Goal: Task Accomplishment & Management: Use online tool/utility

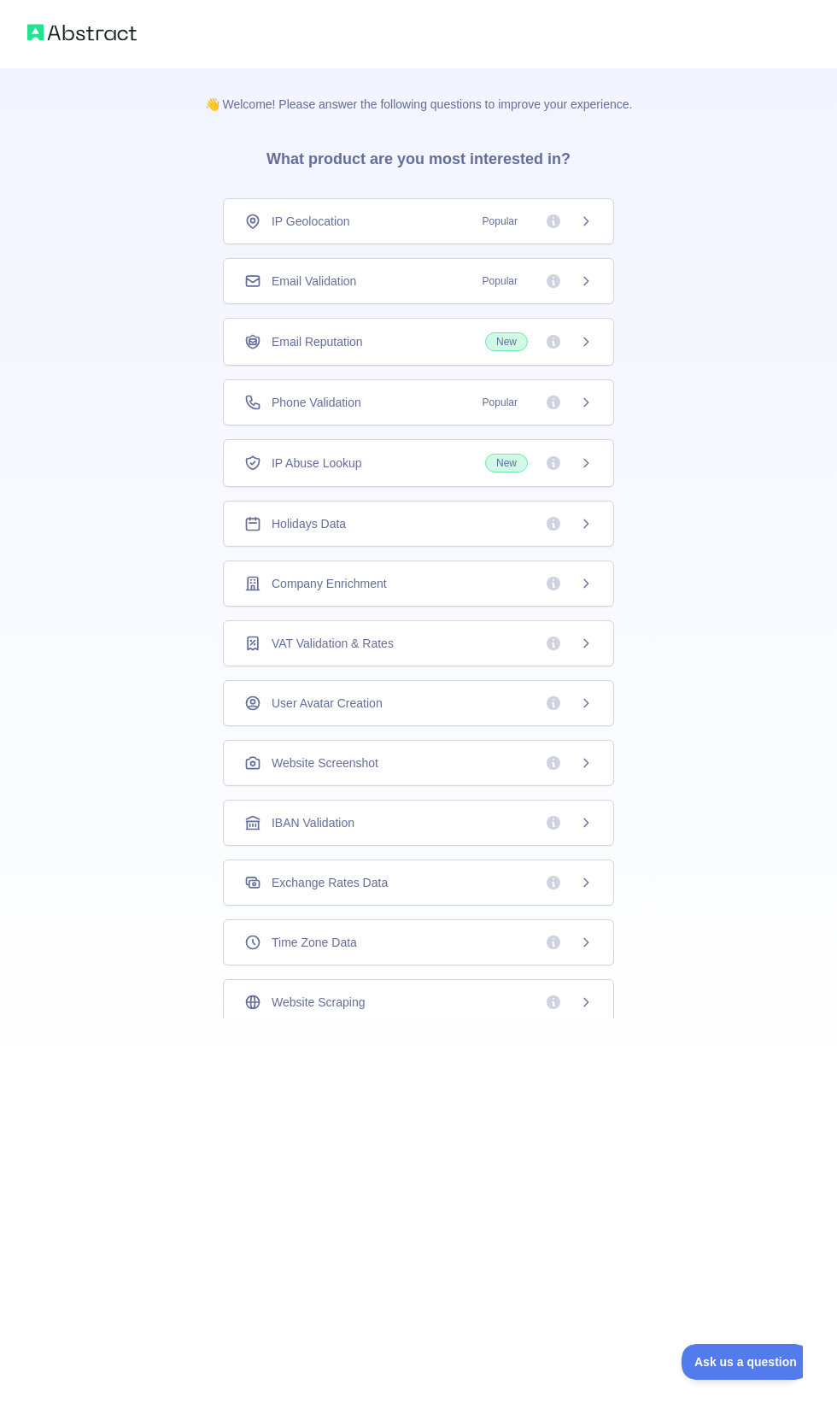
click at [59, 44] on div at bounding box center [418, 34] width 837 height 68
click at [85, 38] on img at bounding box center [81, 33] width 109 height 24
click at [78, 14] on div at bounding box center [418, 34] width 837 height 68
click at [71, 21] on img at bounding box center [81, 33] width 109 height 24
click at [554, 400] on icon at bounding box center [553, 402] width 17 height 17
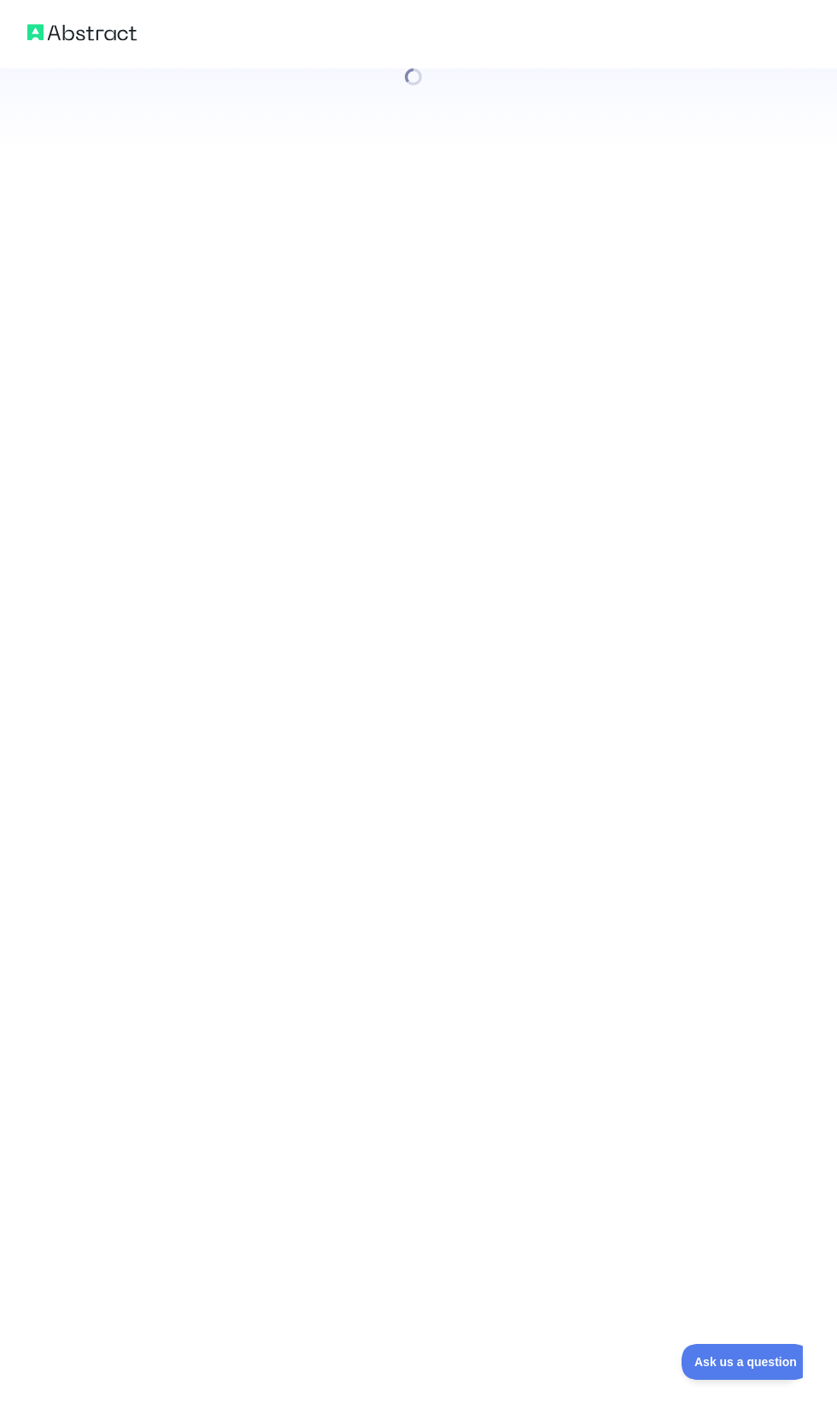
click at [291, 408] on div at bounding box center [418, 707] width 837 height 1414
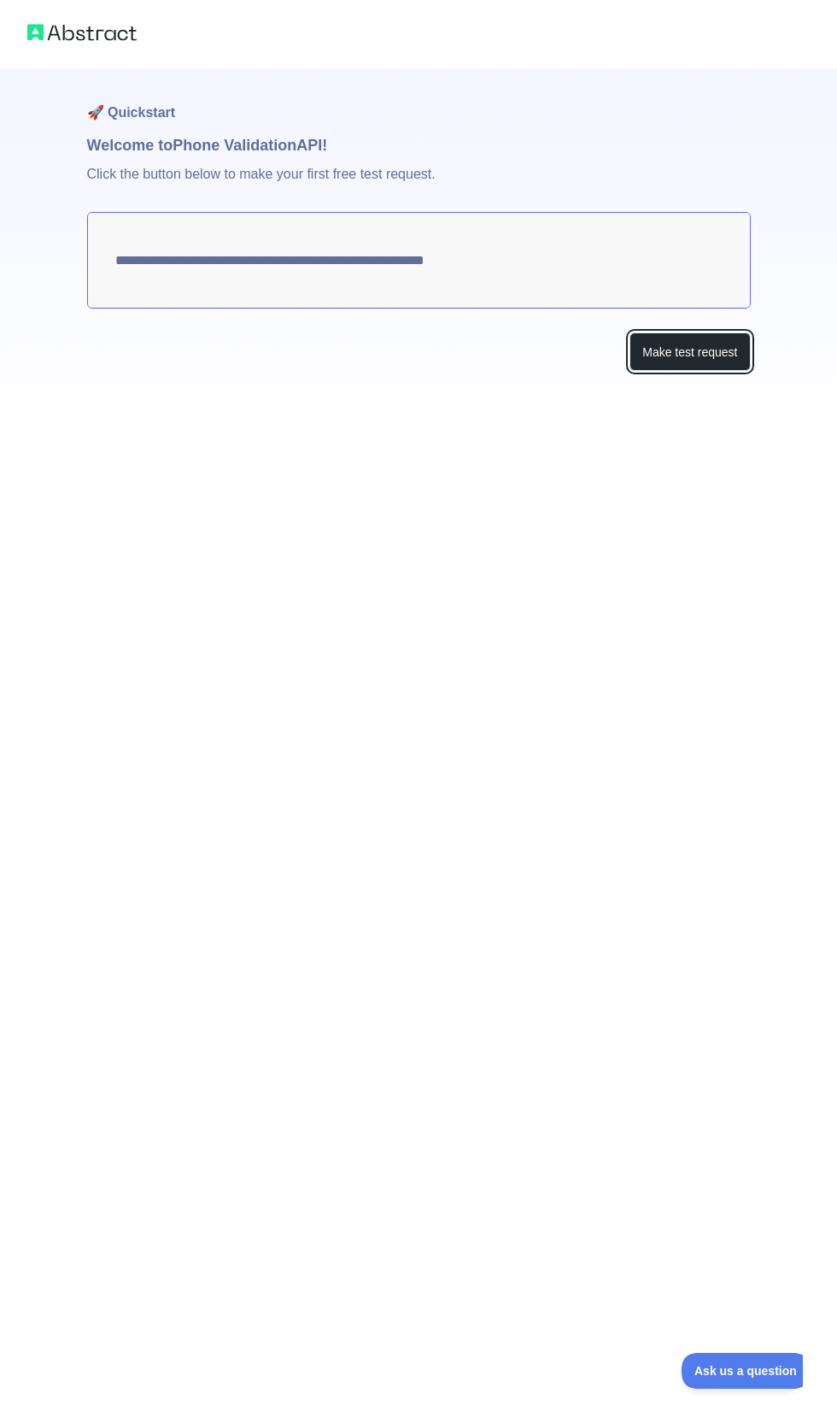
click at [742, 367] on button "Make test request" at bounding box center [690, 351] width 120 height 38
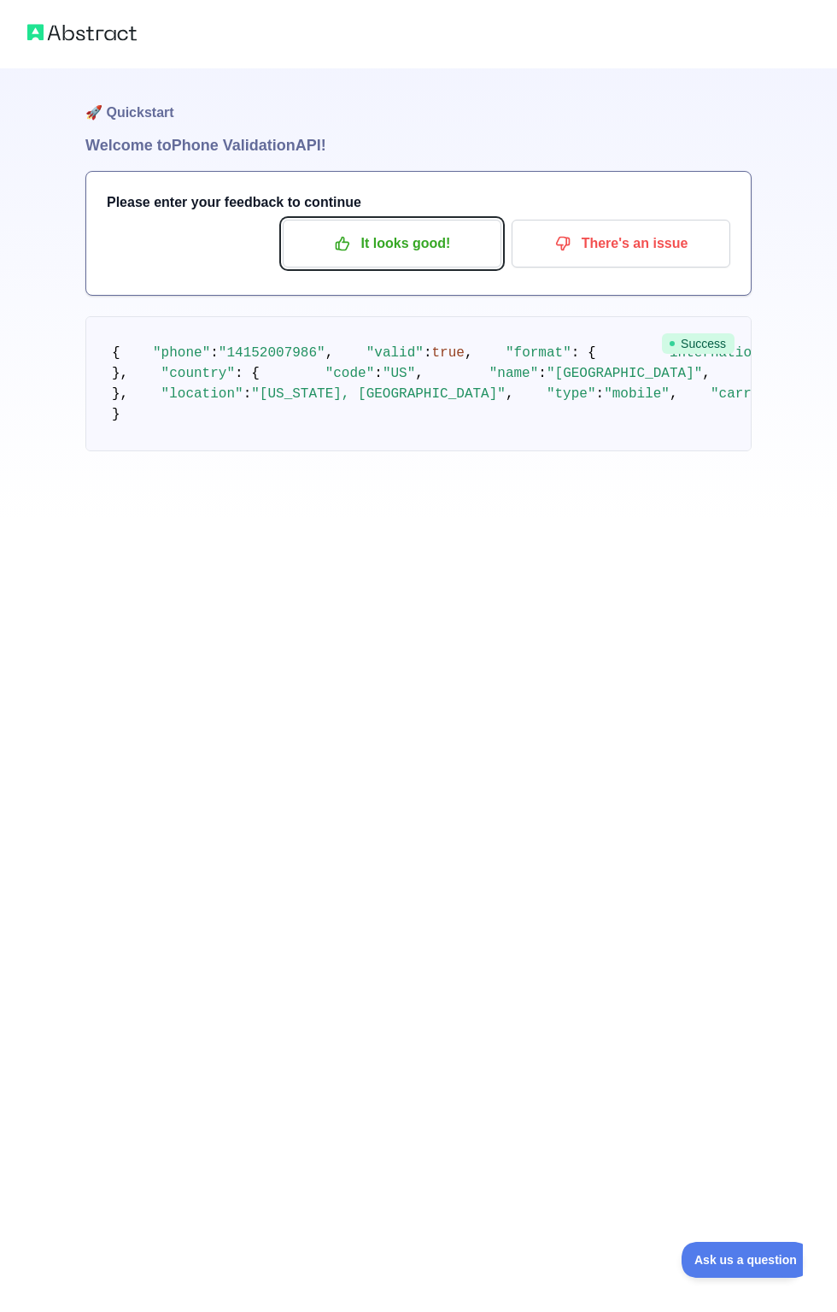
click at [345, 243] on icon "button" at bounding box center [342, 243] width 17 height 17
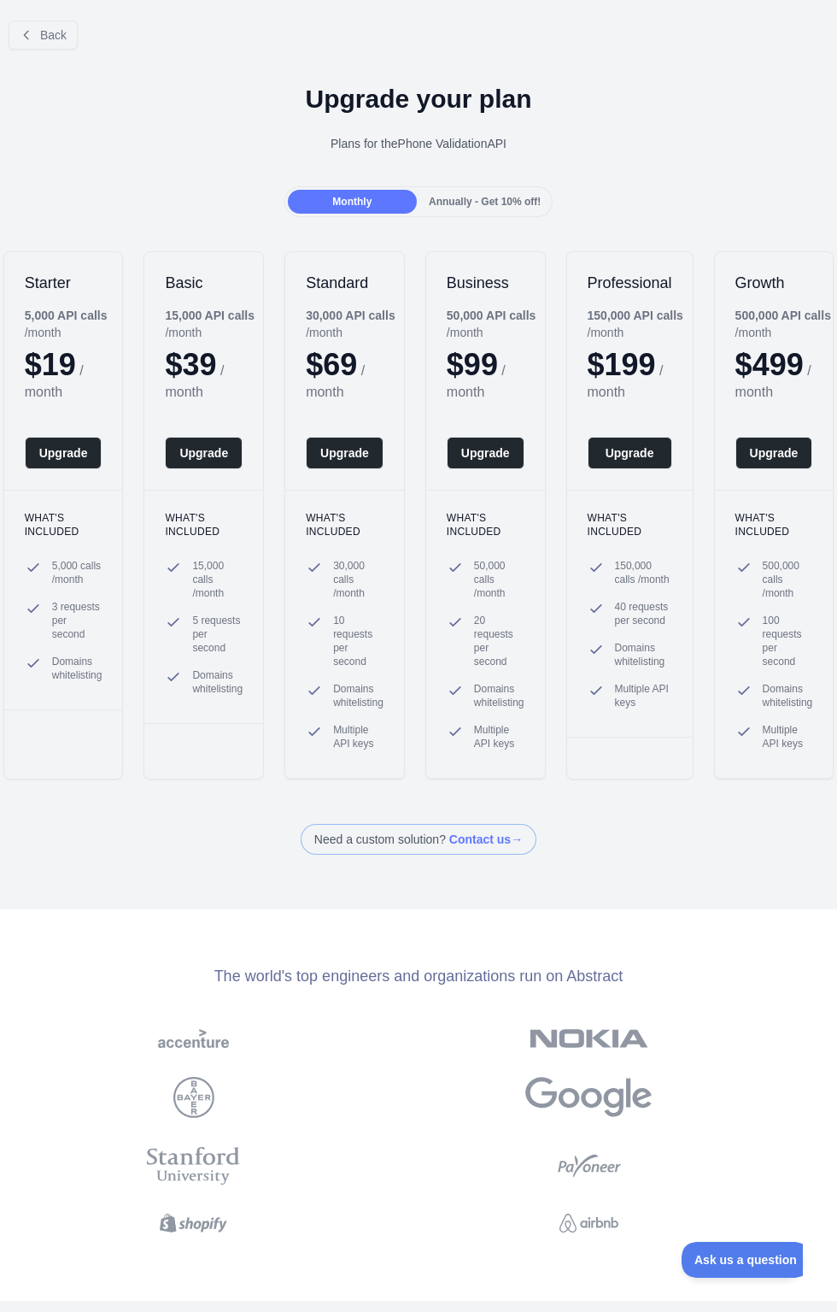
click at [334, 200] on div "Monthly" at bounding box center [352, 202] width 129 height 24
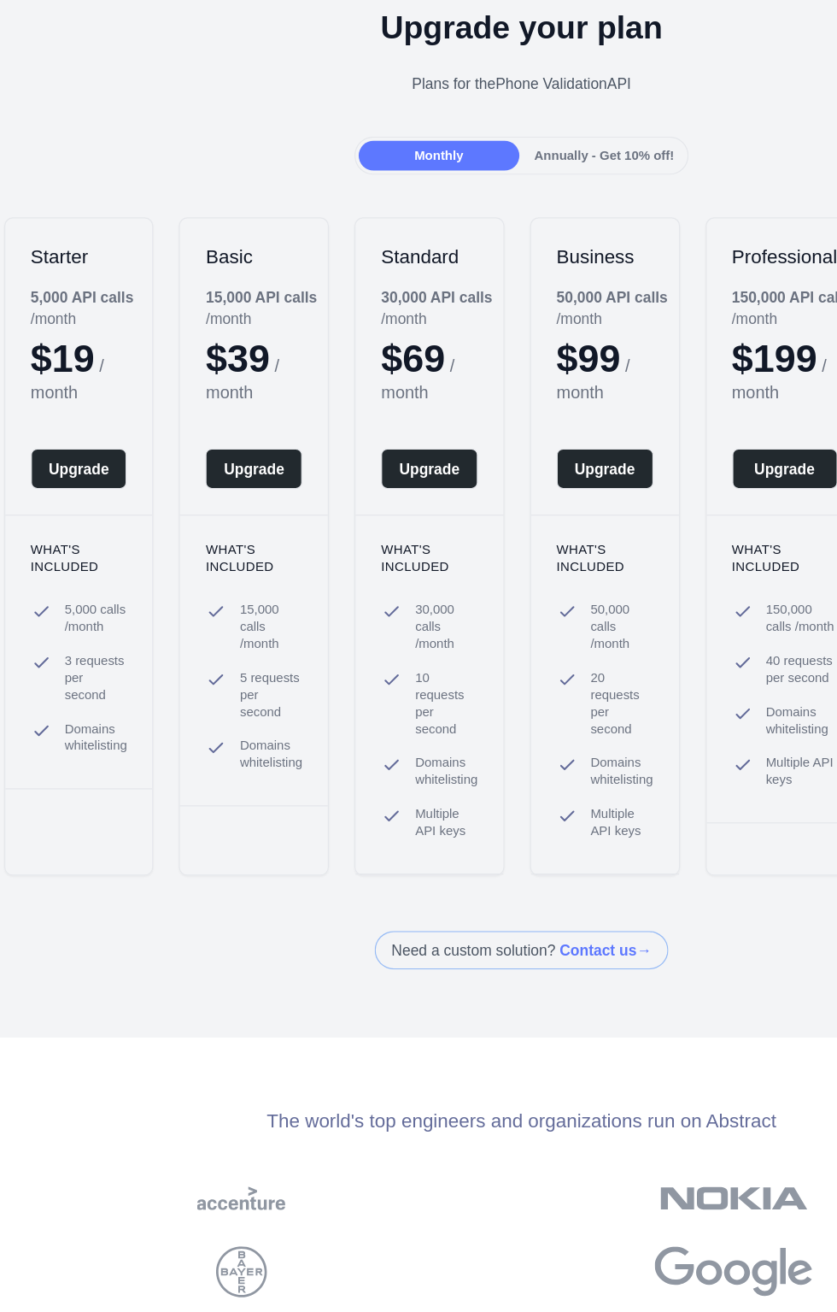
scroll to position [0, 1]
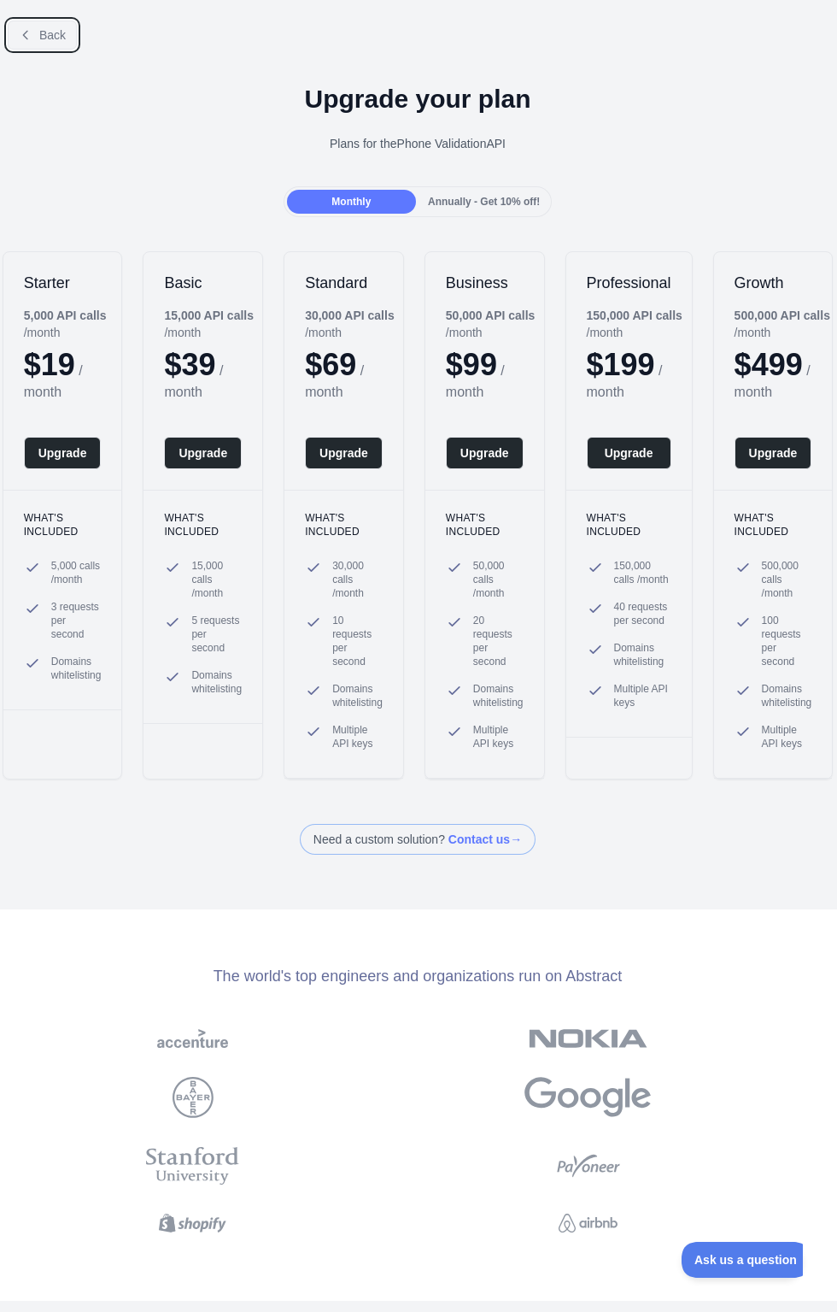
click at [40, 41] on span "Back" at bounding box center [52, 35] width 26 height 14
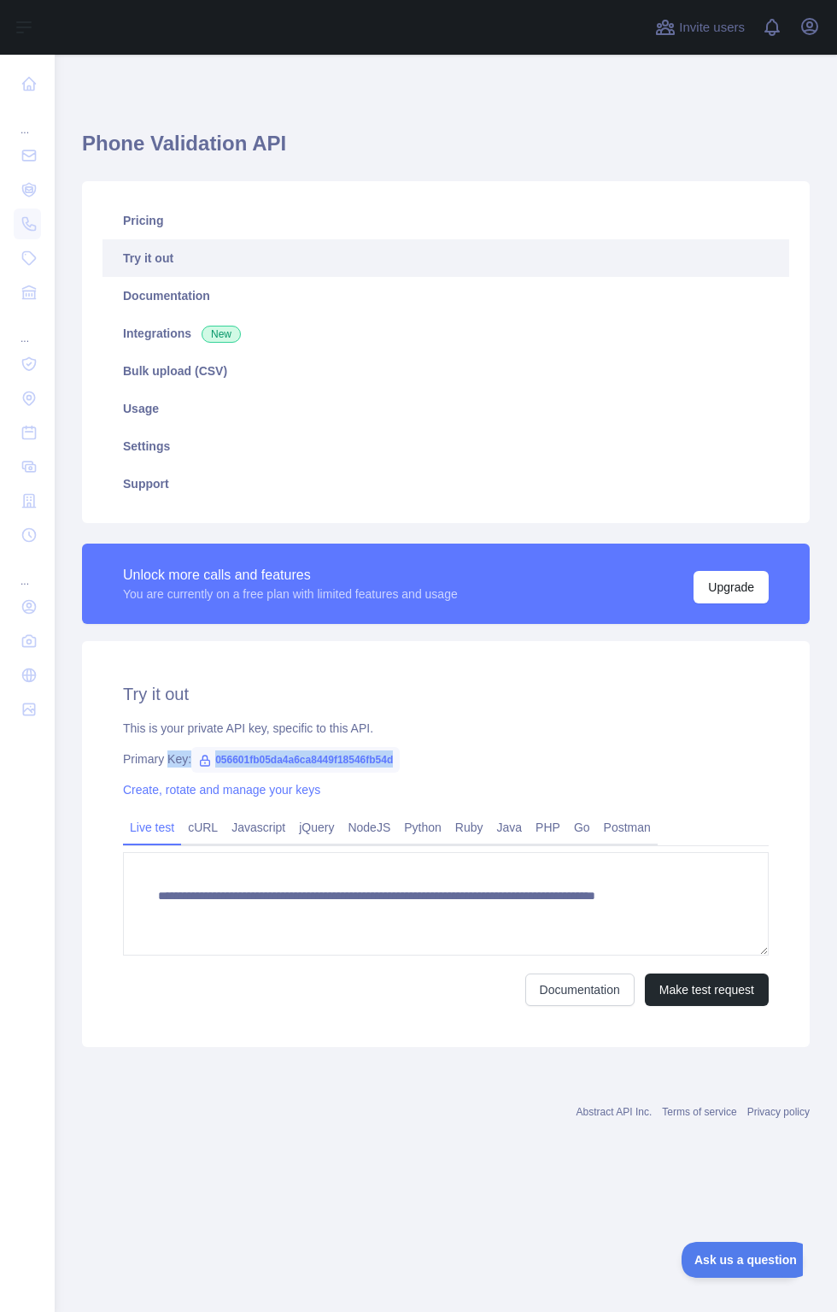
copy div "Key: 056601fb05da4a6ca8449f18546fb54d"
